Goal: Information Seeking & Learning: Learn about a topic

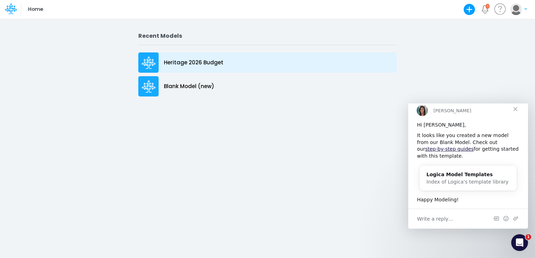
click at [173, 64] on p "Heritage 2026 Budget" at bounding box center [193, 63] width 59 height 8
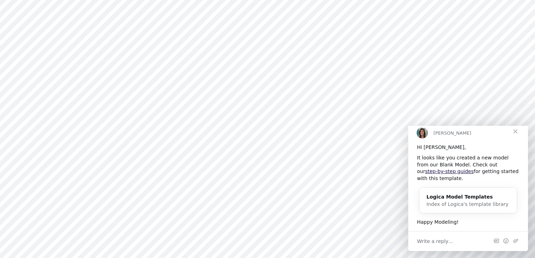
click at [516, 139] on span "Close" at bounding box center [514, 131] width 25 height 25
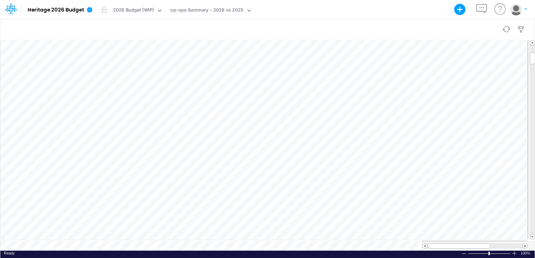
scroll to position [3, 1]
